Goal: Find specific page/section: Find specific page/section

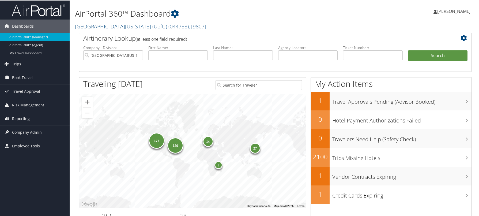
click at [26, 120] on span "Reporting" at bounding box center [21, 117] width 18 height 13
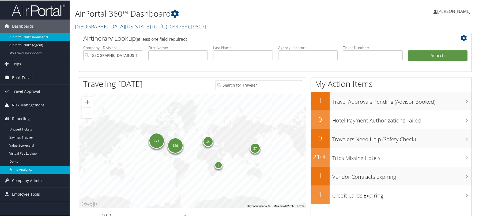
click at [28, 170] on link "Prime Analytics" at bounding box center [35, 169] width 70 height 8
click at [97, 25] on link "University Of Utah (UofU) ( 044788 ) , [ 9807 ]" at bounding box center [140, 25] width 131 height 7
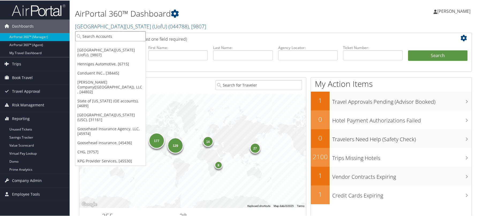
click at [107, 35] on input "search" at bounding box center [110, 36] width 70 height 10
type input "state of utah"
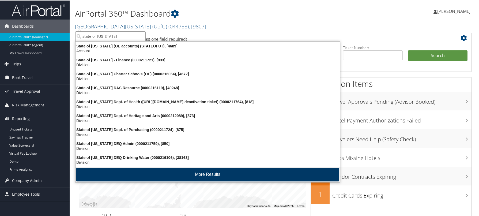
click at [211, 175] on button "More Results" at bounding box center [207, 174] width 263 height 14
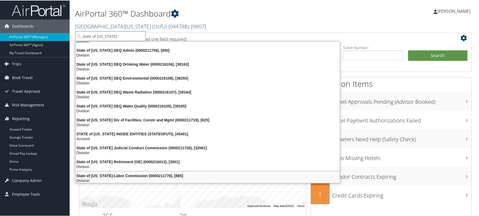
scroll to position [96, 0]
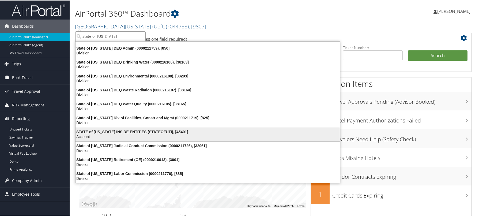
click at [112, 129] on div "STATE of UTAH INSIDE ENTITIES (STATEOFUTI), [45401]" at bounding box center [207, 131] width 271 height 5
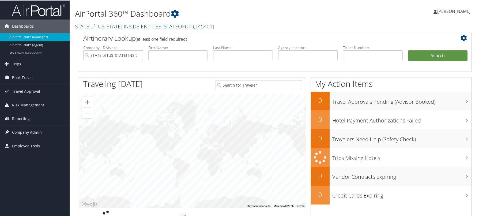
click at [32, 130] on span "Company Admin" at bounding box center [27, 131] width 30 height 13
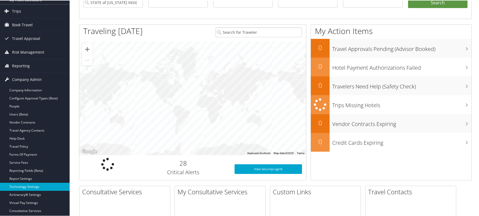
scroll to position [54, 0]
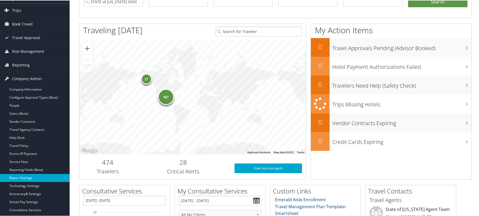
click at [28, 176] on link "Report Settings" at bounding box center [35, 177] width 70 height 8
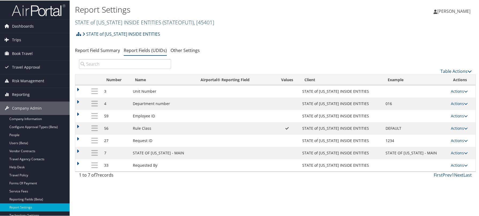
click at [113, 19] on link "STATE of UTAH INSIDE ENTITIES ( STATEOFUTI ) , [ 45401 ]" at bounding box center [144, 21] width 139 height 7
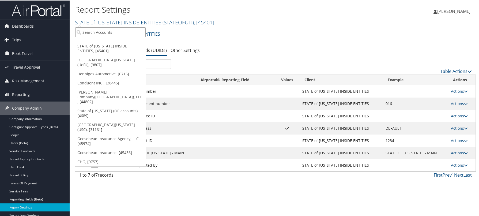
click at [112, 34] on input "search" at bounding box center [110, 32] width 70 height 10
type input "stateofut"
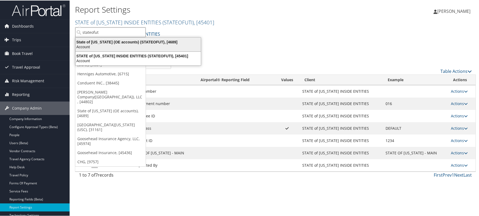
click at [112, 44] on div "State of Utah (OE accounts) (STATEOFUT), [4689]" at bounding box center [138, 41] width 132 height 5
